Goal: Find specific page/section: Find specific page/section

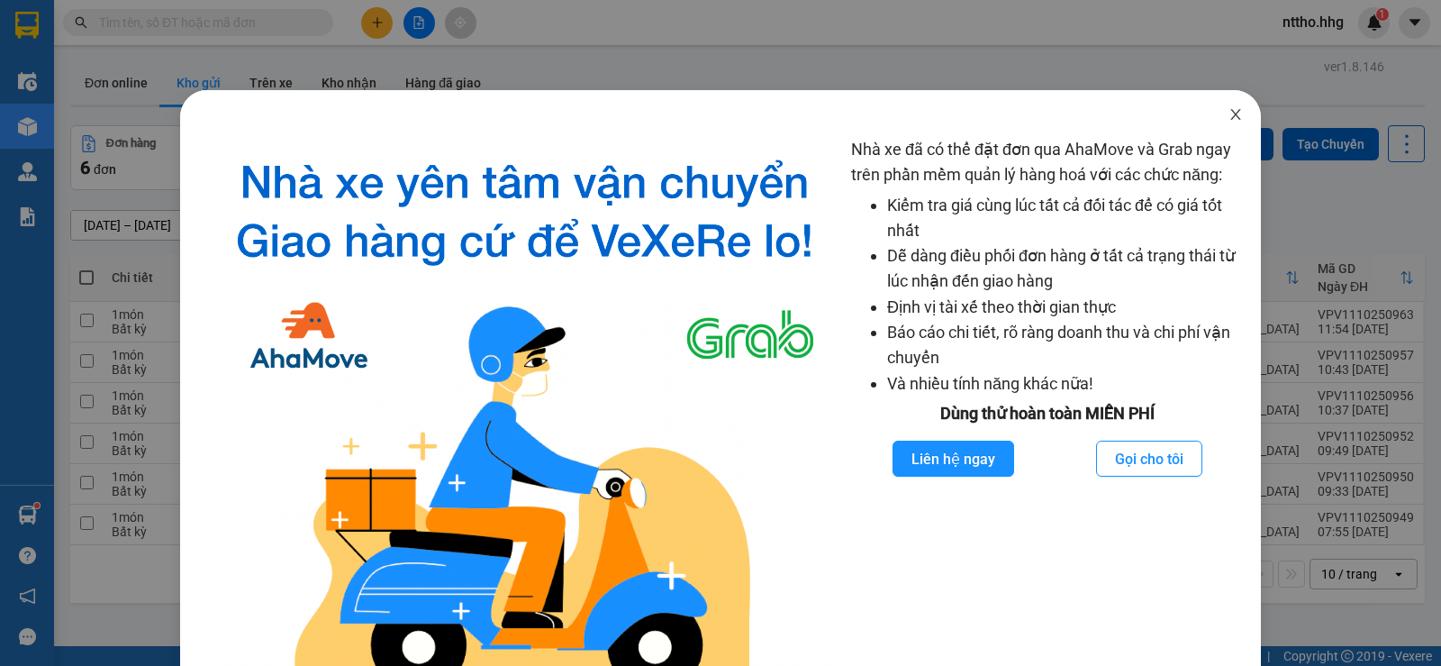
click at [1228, 115] on icon "close" at bounding box center [1235, 114] width 14 height 14
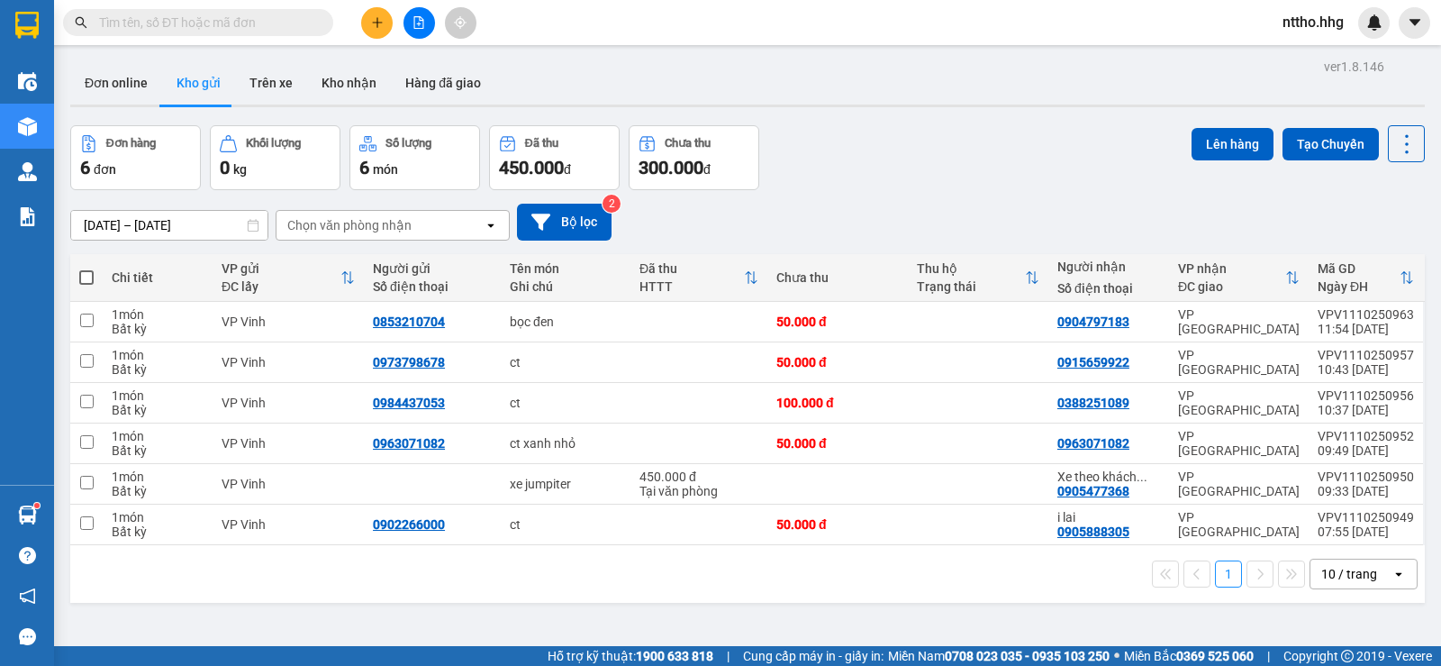
click at [1352, 577] on div "10 / trang" at bounding box center [1349, 574] width 56 height 18
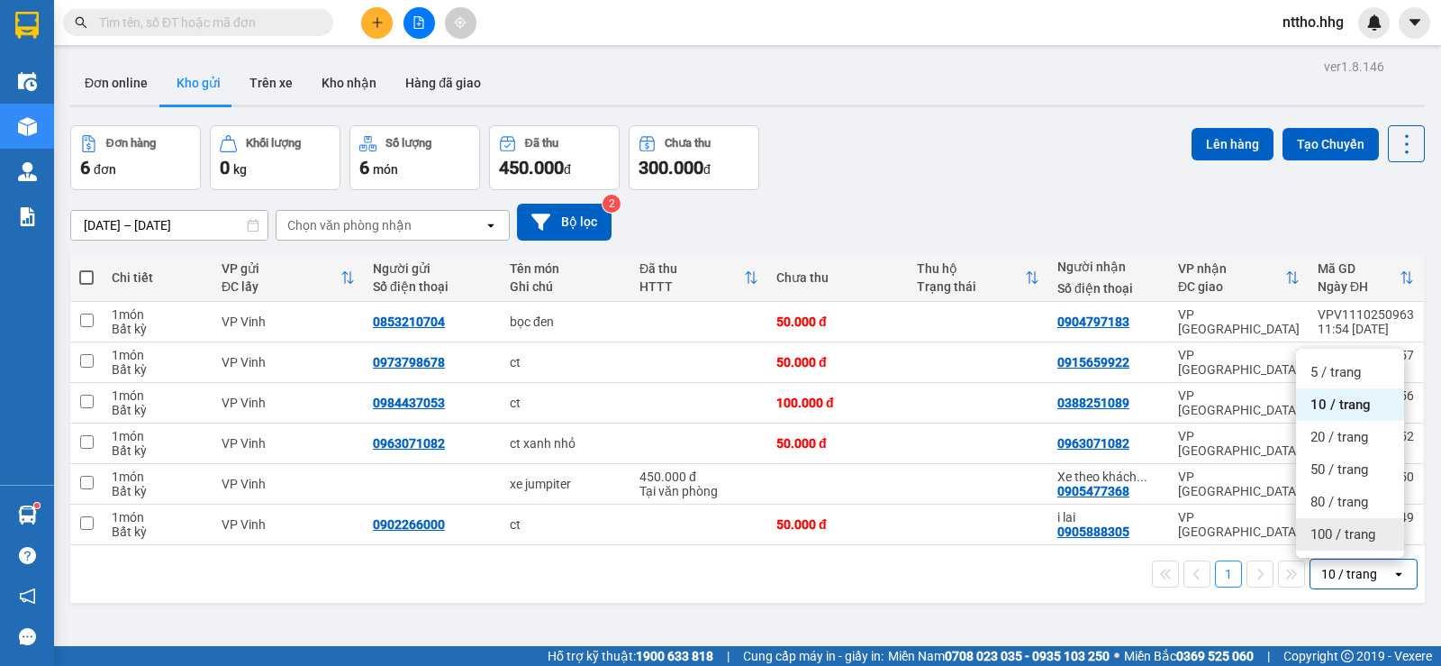
click at [1341, 530] on span "100 / trang" at bounding box center [1342, 534] width 65 height 18
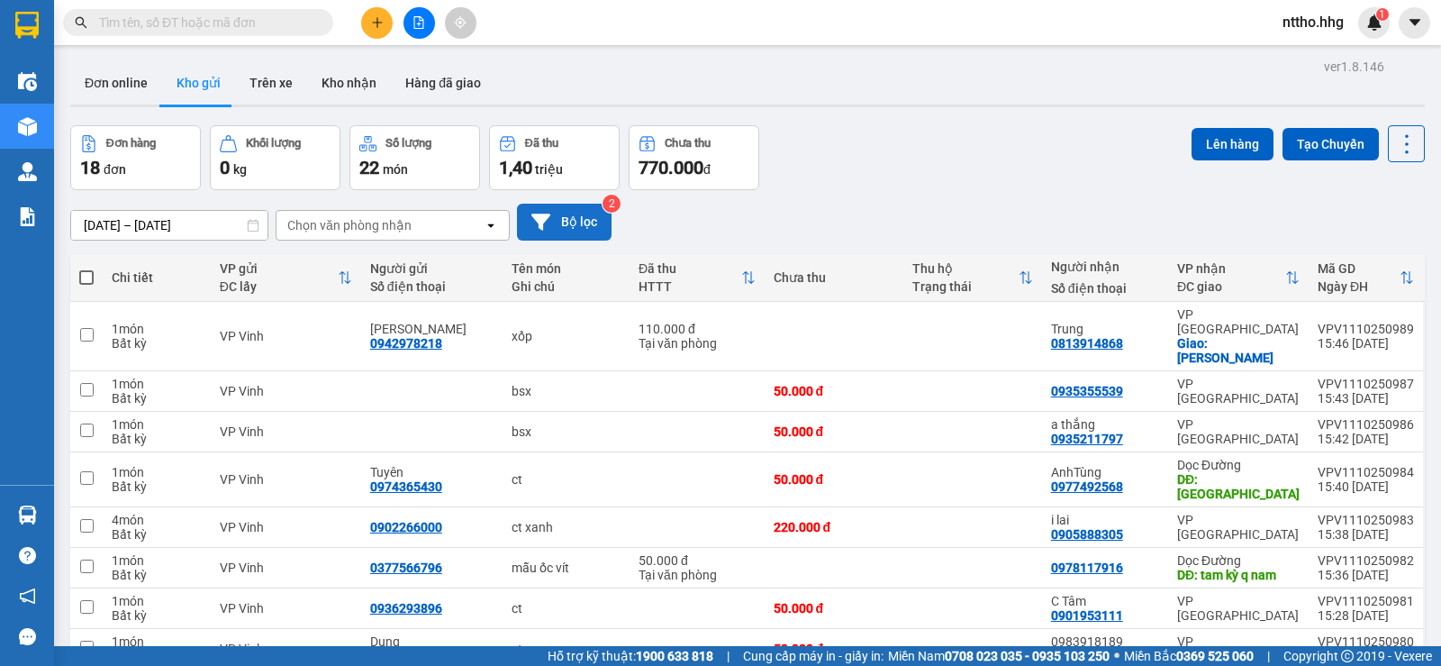
click at [588, 218] on button "Bộ lọc" at bounding box center [564, 222] width 95 height 37
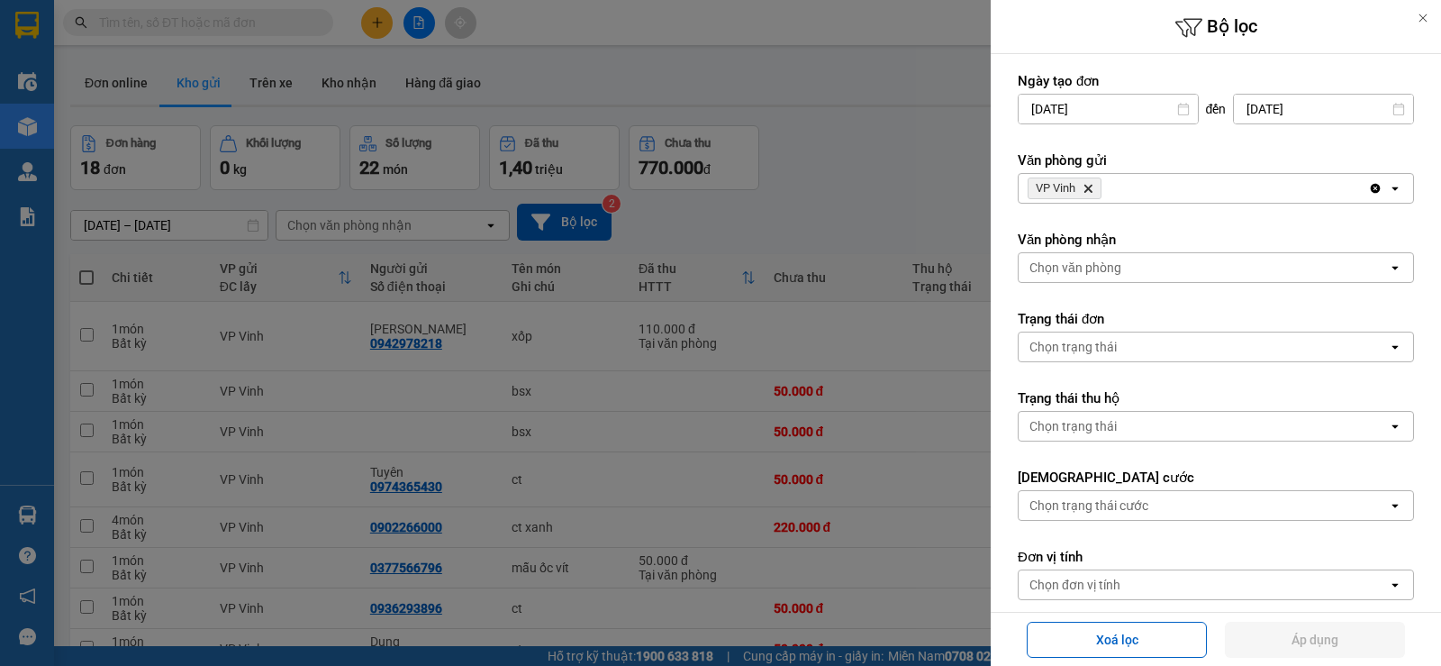
click at [1091, 192] on icon "Delete" at bounding box center [1087, 188] width 11 height 11
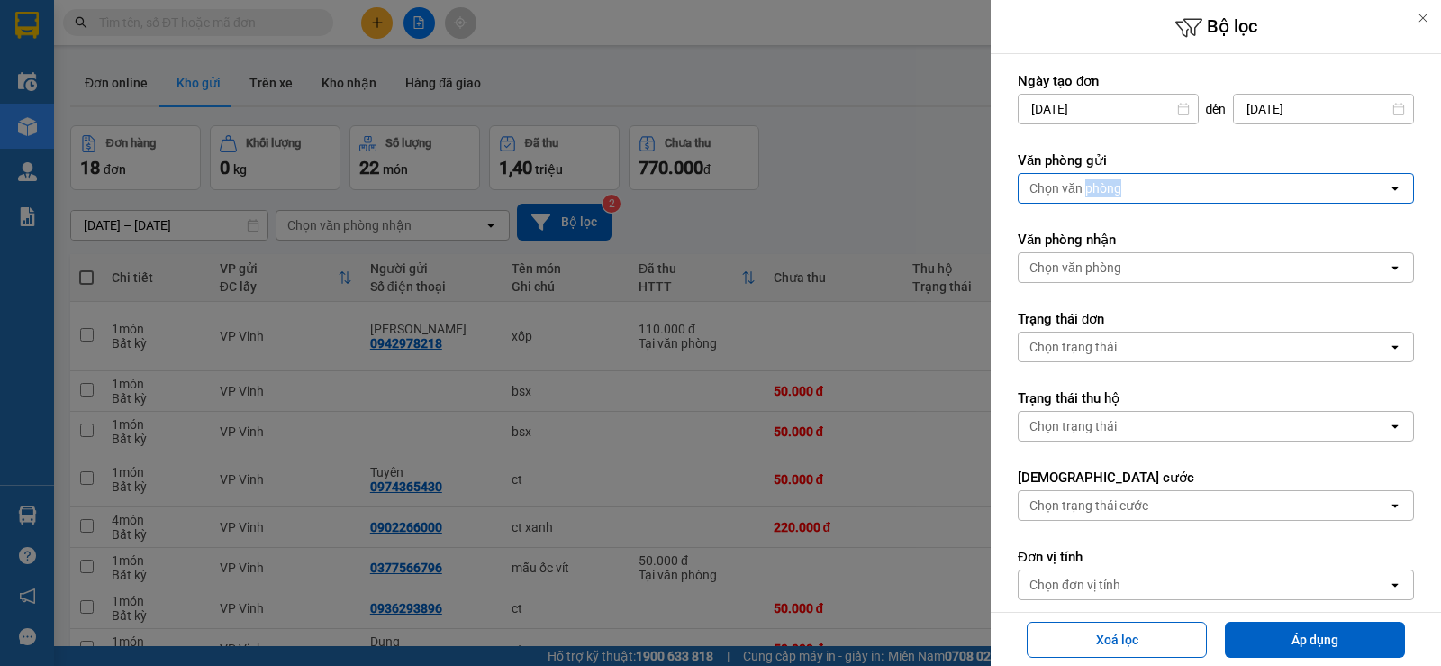
click at [1091, 191] on div "Chọn văn phòng" at bounding box center [1075, 188] width 92 height 18
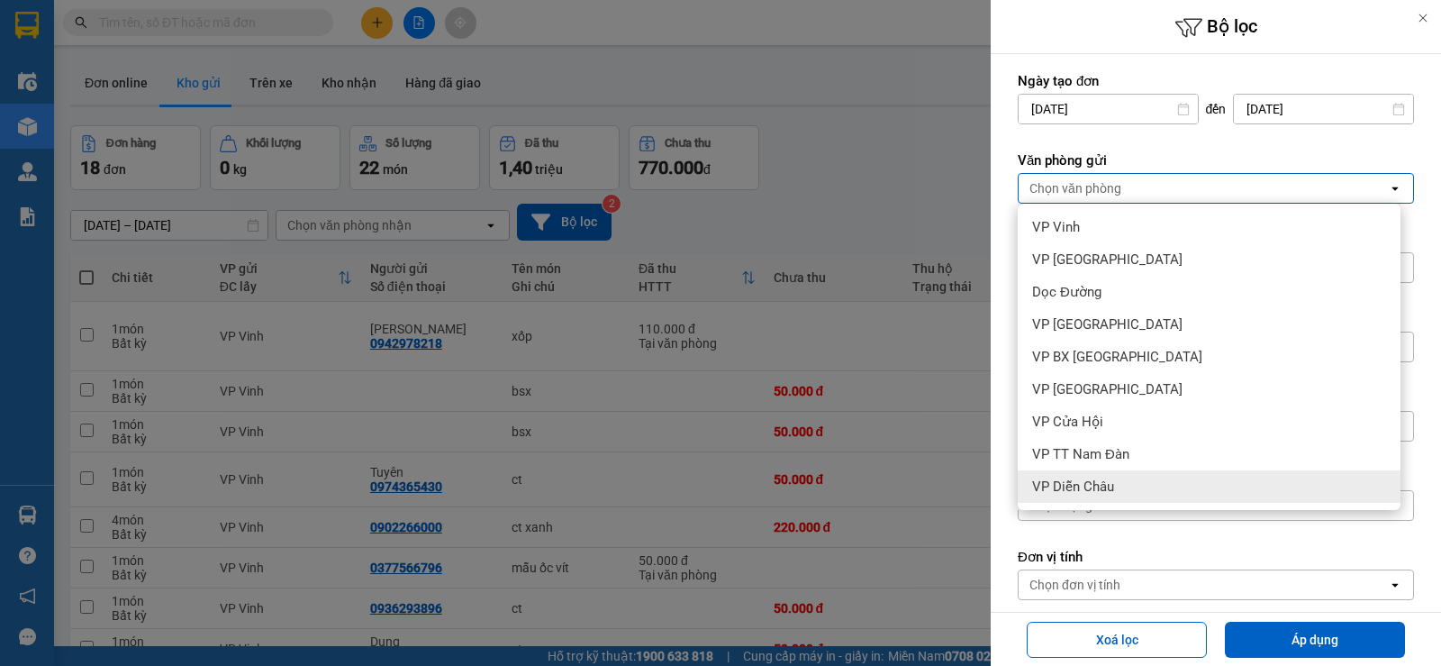
click at [1094, 495] on div "VP Diễn Châu" at bounding box center [1209, 486] width 383 height 32
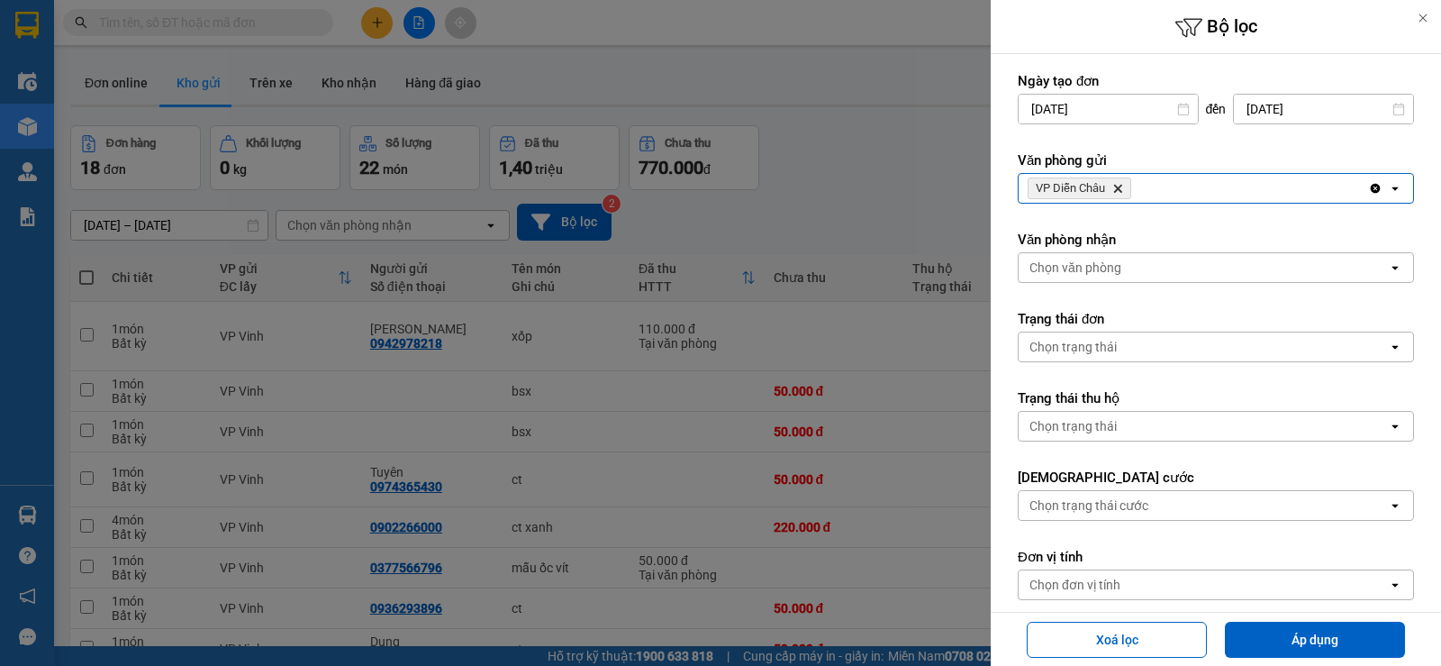
click at [1209, 176] on div "VP Diễn Châu Delete" at bounding box center [1193, 188] width 349 height 29
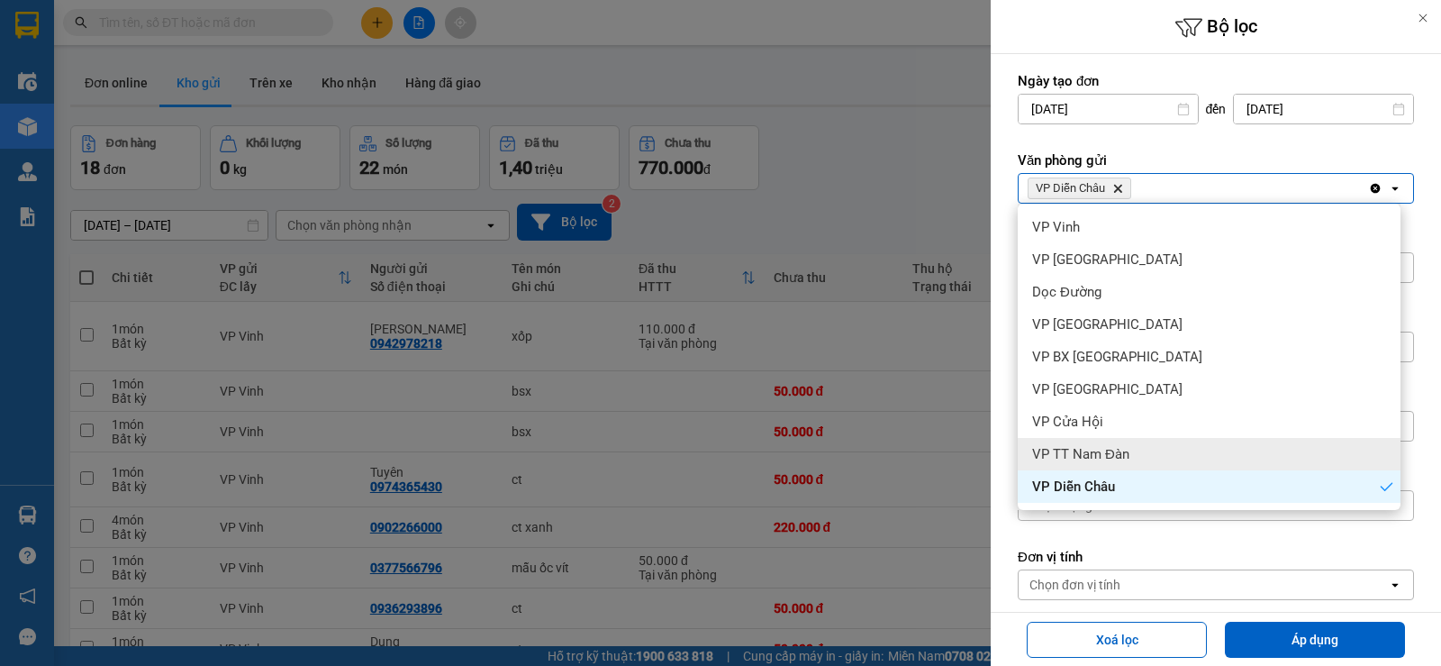
drag, startPoint x: 1088, startPoint y: 453, endPoint x: 1165, endPoint y: 307, distance: 165.2
click at [1088, 453] on span "VP TT Nam Đàn" at bounding box center [1080, 454] width 97 height 18
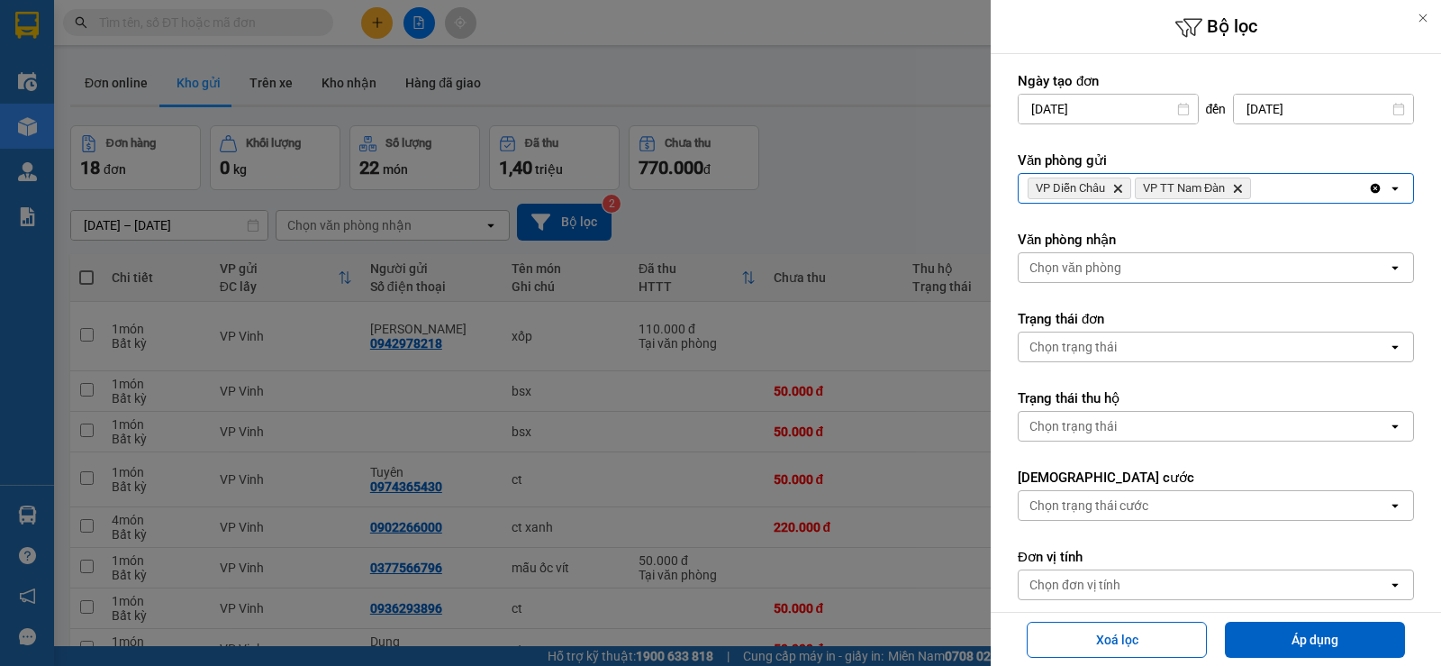
click at [1291, 182] on div "VP Diễn Châu Delete VP TT Nam Đàn Delete" at bounding box center [1193, 188] width 349 height 29
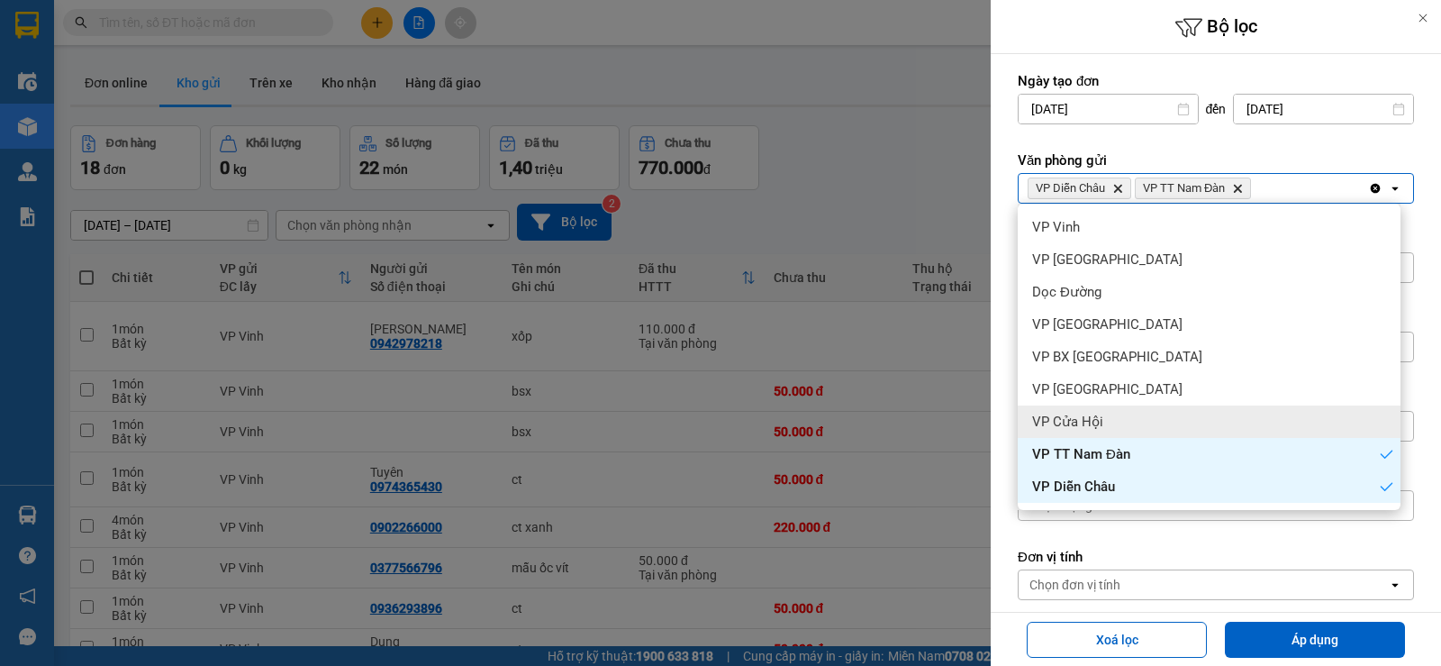
click at [1126, 436] on div "VP Cửa Hội" at bounding box center [1209, 421] width 383 height 32
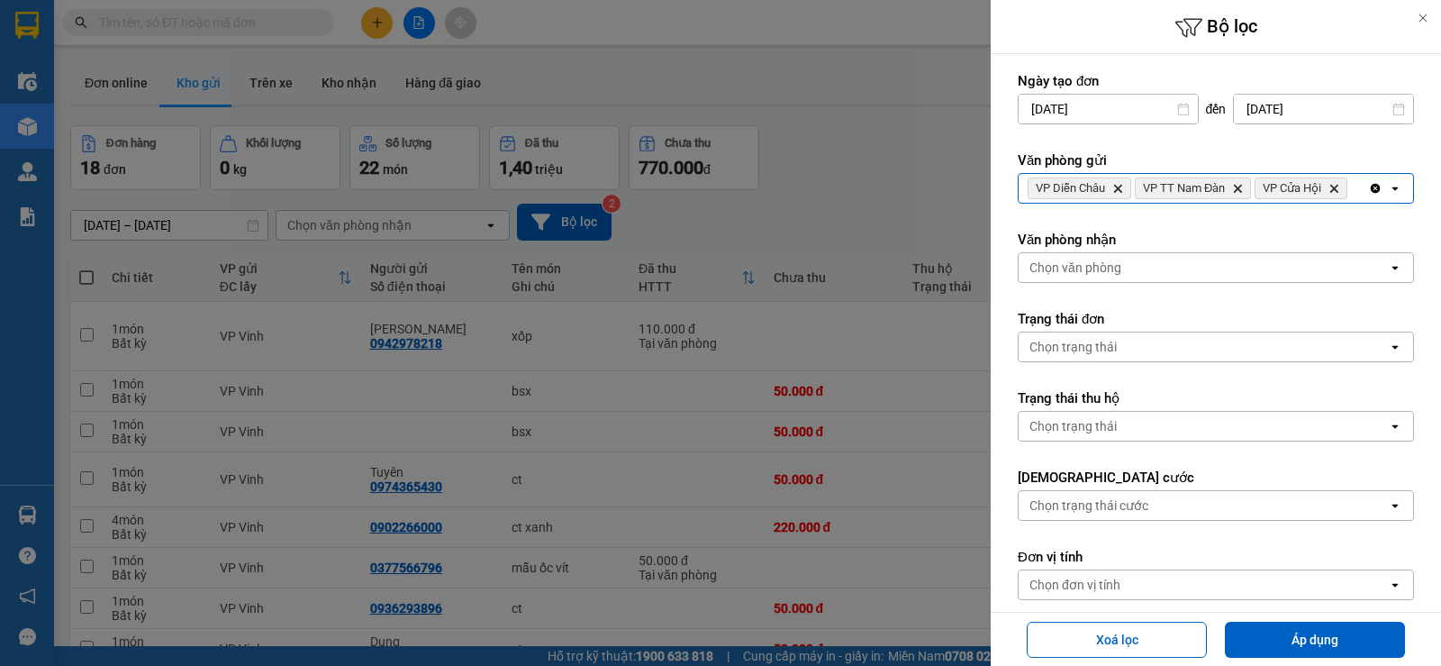
click at [1264, 203] on div "VP Diễn Châu Delete VP TT Nam Đàn Delete VP Cửa Hội Delete" at bounding box center [1193, 188] width 349 height 29
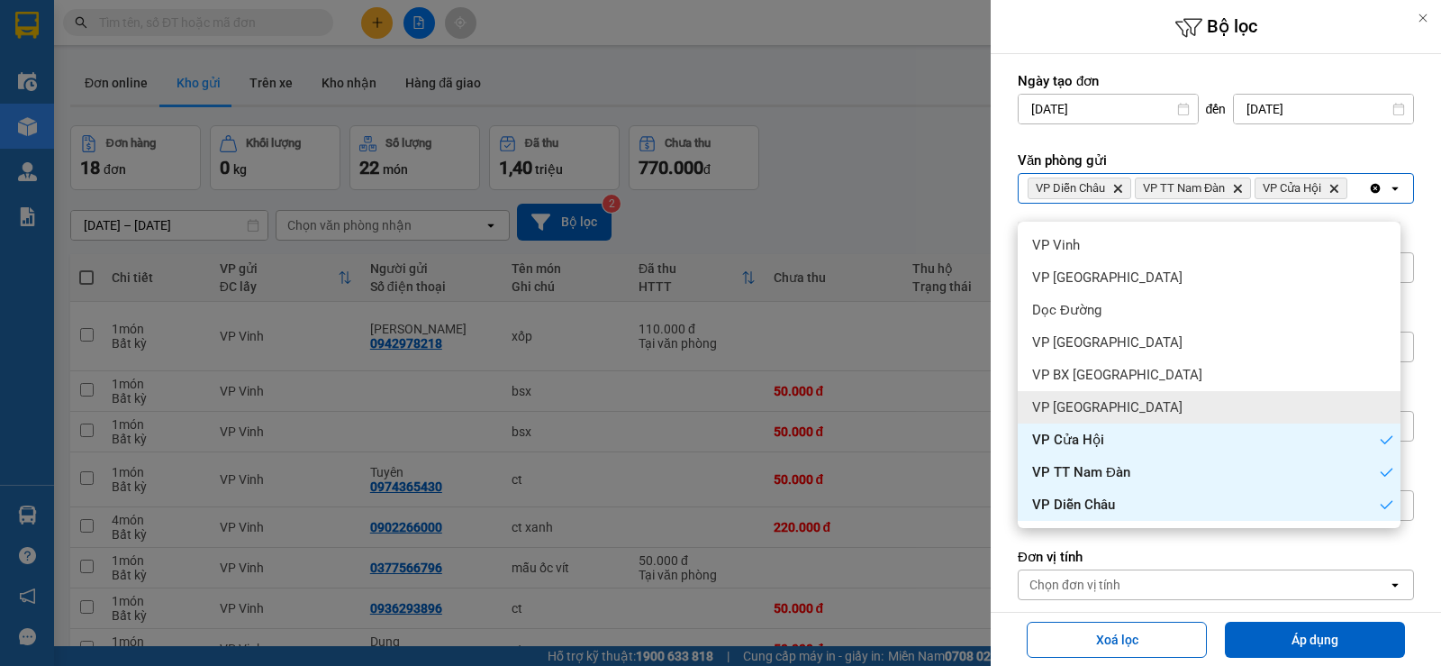
click at [1091, 416] on div "VP Cầu Yên Xuân" at bounding box center [1209, 407] width 383 height 32
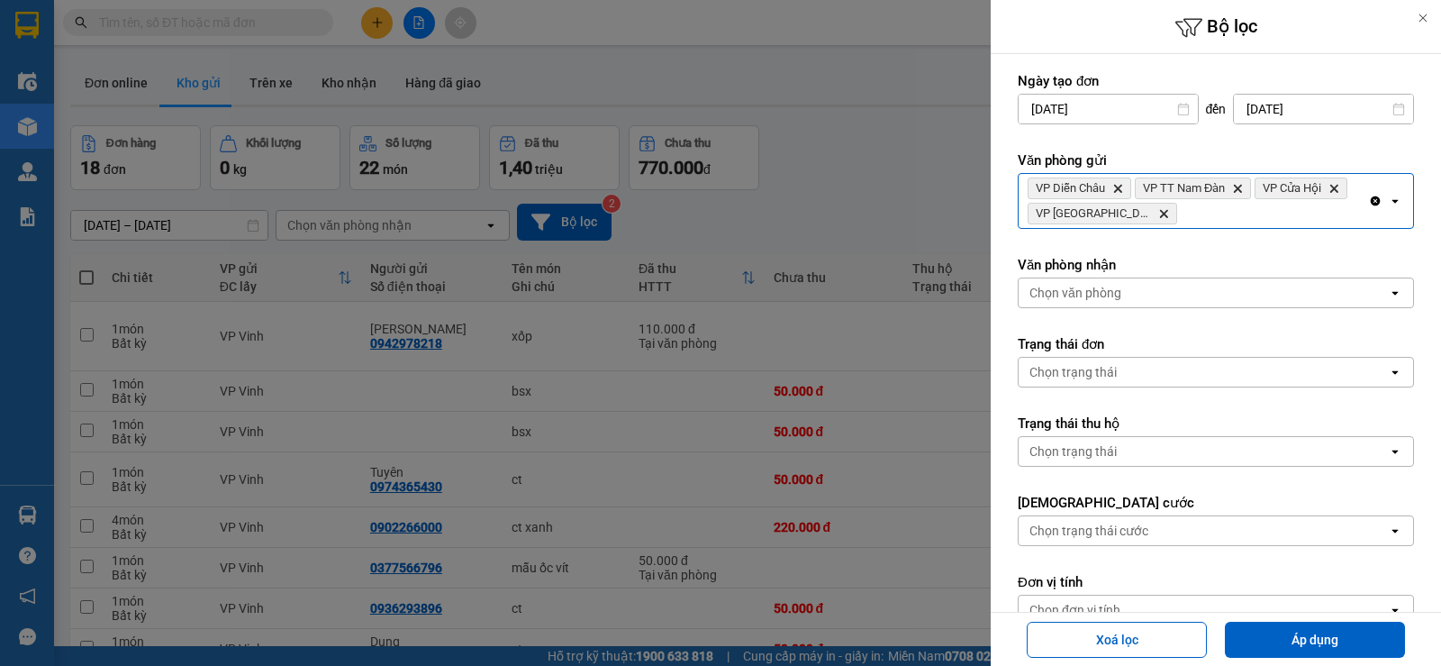
click at [1174, 216] on div "VP Diễn Châu Delete VP TT Nam Đàn Delete VP Cửa Hội Delete VP Cầu Yên Xuân Dele…" at bounding box center [1193, 201] width 349 height 54
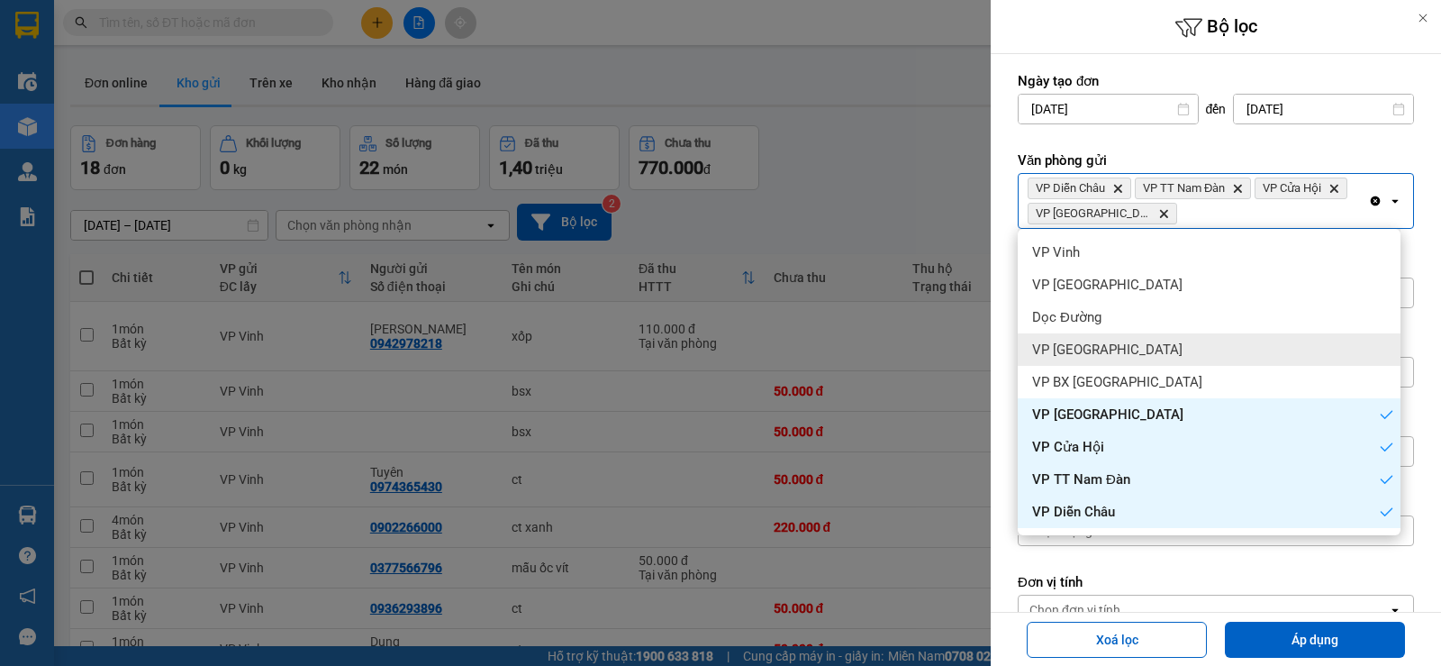
click at [1102, 344] on div "VP Can Lộc" at bounding box center [1209, 349] width 383 height 32
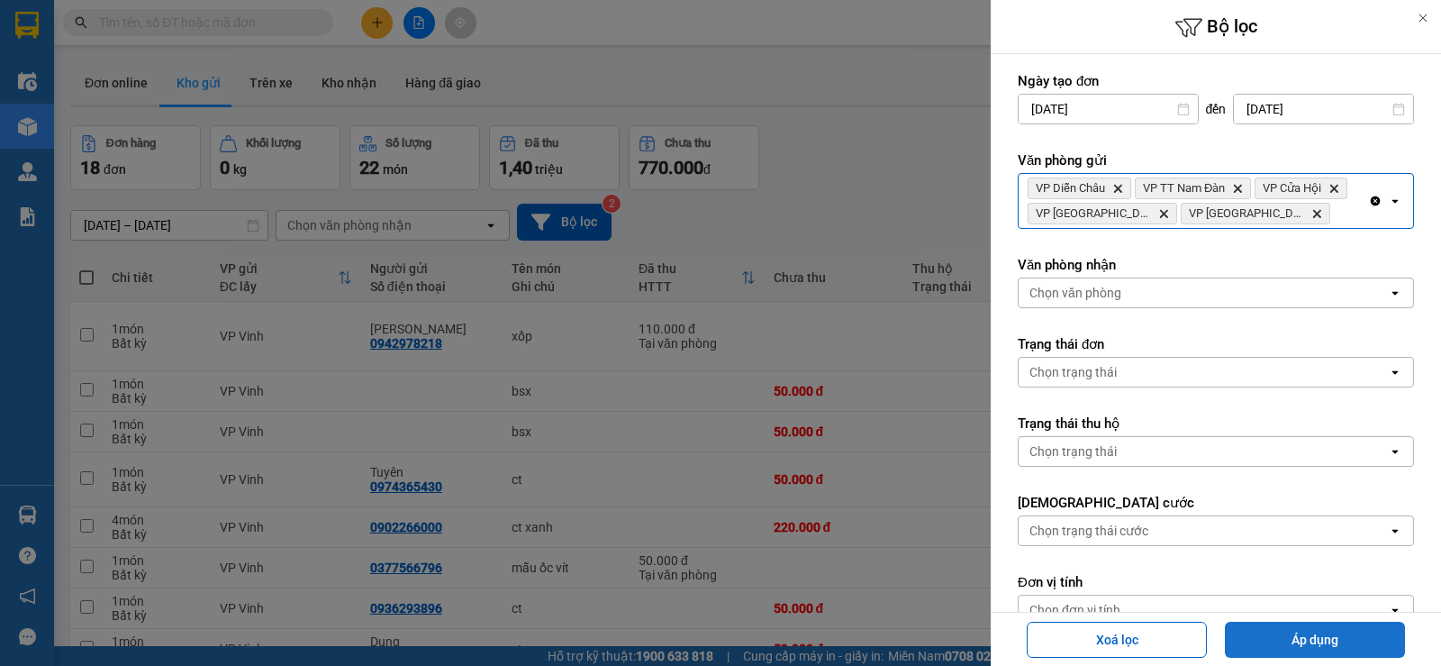
click at [1309, 639] on button "Áp dụng" at bounding box center [1315, 639] width 180 height 36
